Goal: Task Accomplishment & Management: Manage account settings

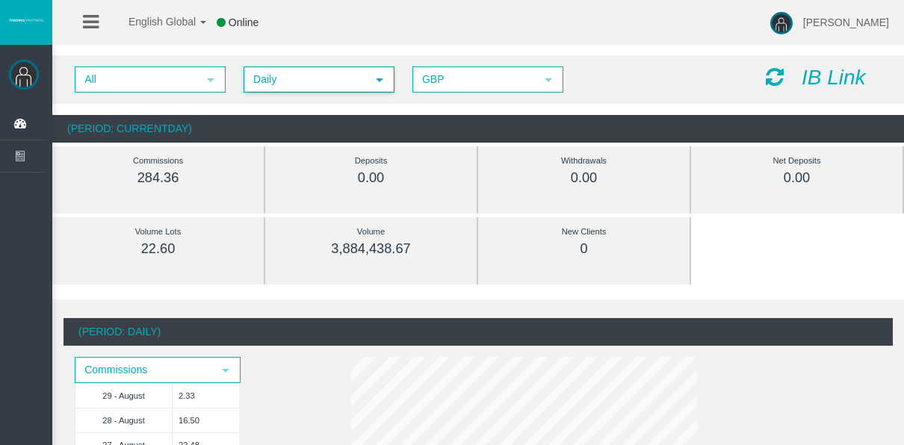
scroll to position [1202, 0]
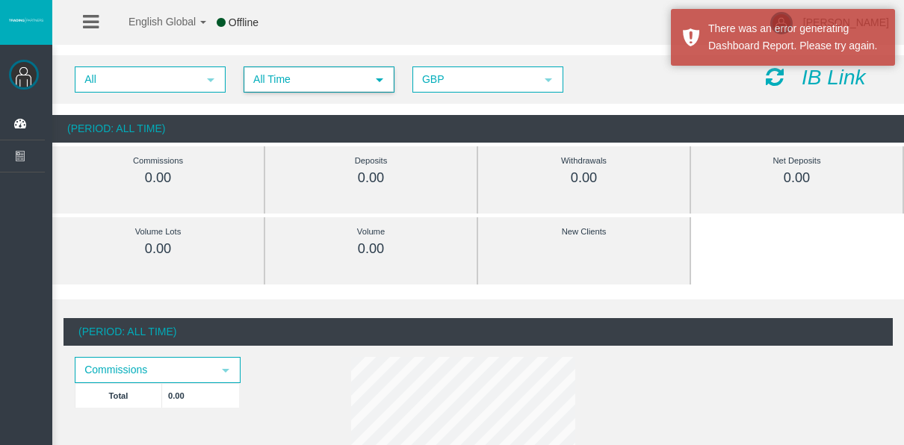
click at [314, 81] on span "All Time" at bounding box center [305, 79] width 121 height 23
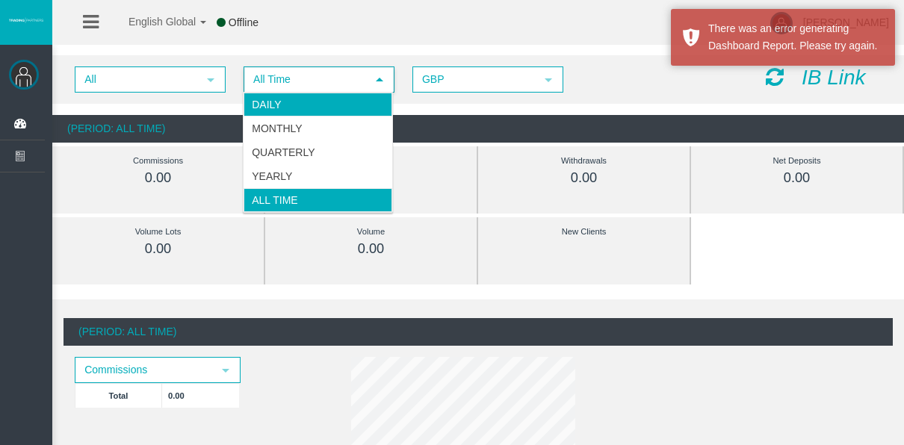
click at [296, 107] on li "Daily" at bounding box center [317, 105] width 149 height 24
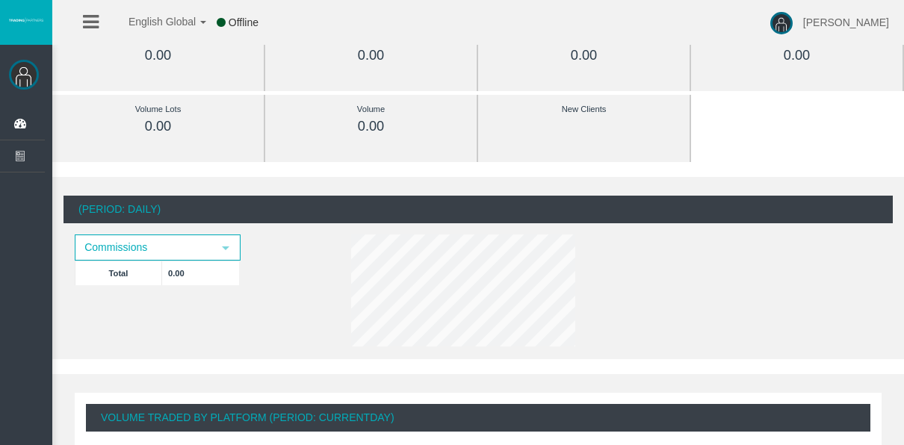
scroll to position [299, 0]
